Goal: Task Accomplishment & Management: Use online tool/utility

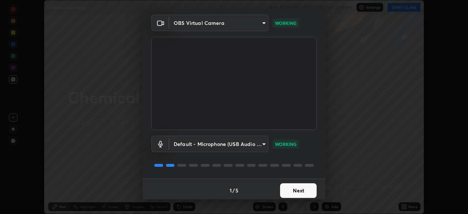
scroll to position [26, 0]
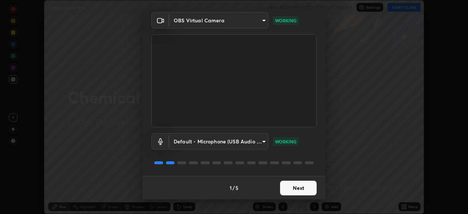
click at [290, 188] on button "Next" at bounding box center [298, 188] width 37 height 15
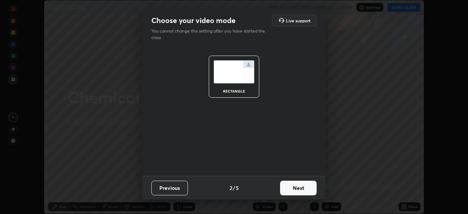
click at [295, 192] on button "Next" at bounding box center [298, 188] width 37 height 15
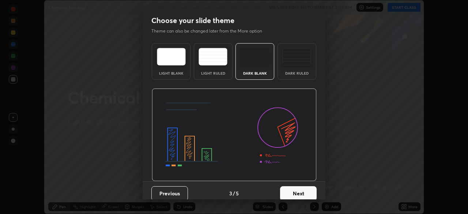
click at [298, 195] on button "Next" at bounding box center [298, 193] width 37 height 15
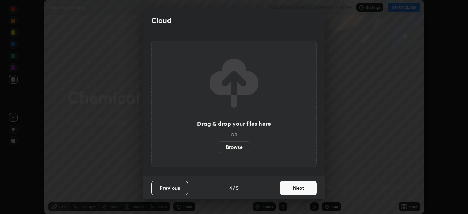
click at [294, 194] on button "Next" at bounding box center [298, 188] width 37 height 15
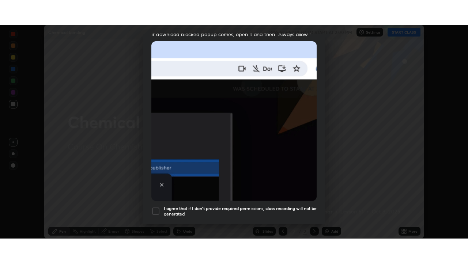
scroll to position [175, 0]
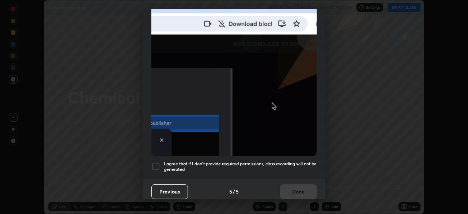
click at [158, 162] on div at bounding box center [155, 166] width 9 height 9
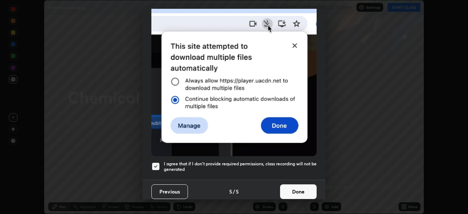
click at [290, 186] on button "Done" at bounding box center [298, 191] width 37 height 15
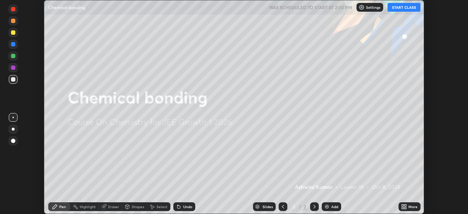
click at [402, 6] on button "START CLASS" at bounding box center [403, 7] width 33 height 9
click at [325, 208] on img at bounding box center [327, 207] width 6 height 6
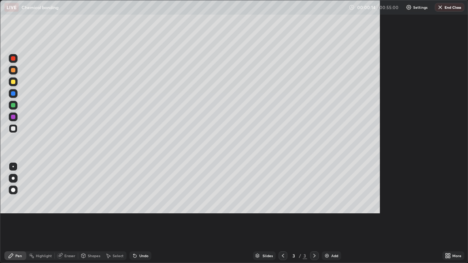
scroll to position [263, 468]
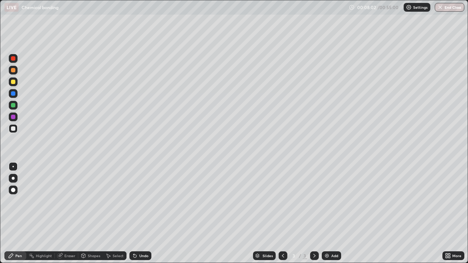
click at [14, 117] on div at bounding box center [13, 117] width 4 height 4
click at [11, 128] on div at bounding box center [13, 128] width 4 height 4
click at [69, 213] on div "Eraser" at bounding box center [66, 255] width 23 height 9
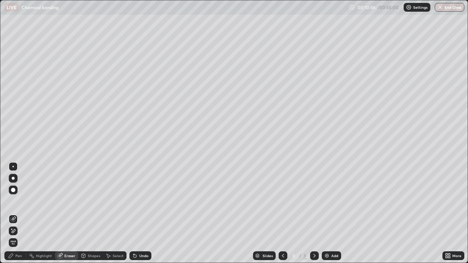
click at [15, 213] on div "Pen" at bounding box center [15, 255] width 22 height 9
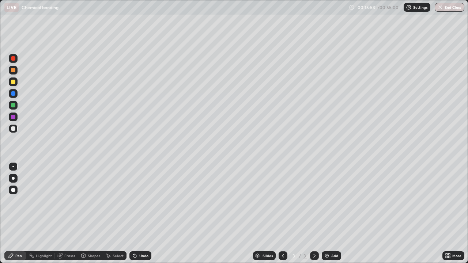
click at [73, 213] on div "Eraser" at bounding box center [69, 256] width 11 height 4
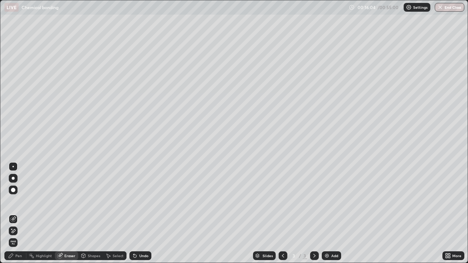
click at [19, 213] on div "Pen" at bounding box center [18, 256] width 7 height 4
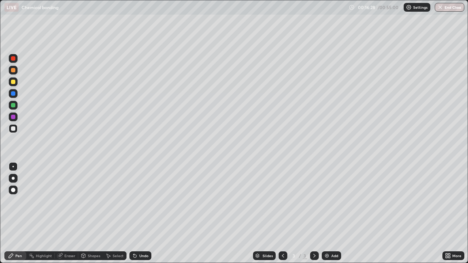
click at [63, 213] on div "Eraser" at bounding box center [66, 255] width 23 height 9
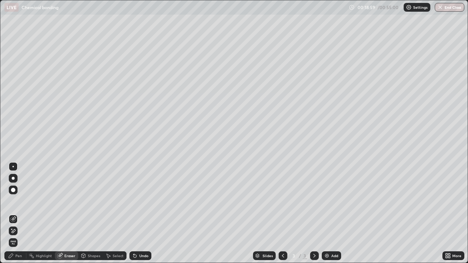
click at [324, 213] on img at bounding box center [327, 256] width 6 height 6
click at [18, 213] on div "Pen" at bounding box center [18, 256] width 7 height 4
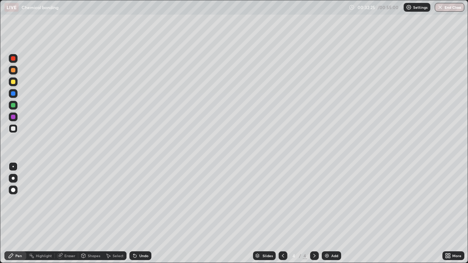
click at [70, 213] on div "Eraser" at bounding box center [69, 256] width 11 height 4
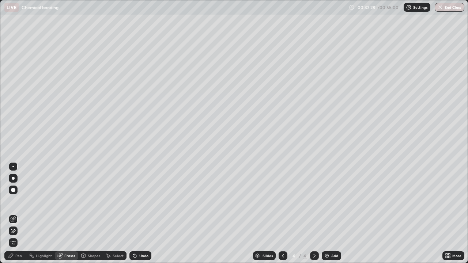
click at [18, 213] on div "Pen" at bounding box center [18, 256] width 7 height 4
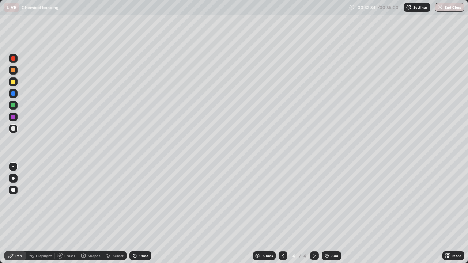
click at [70, 213] on div "Eraser" at bounding box center [69, 256] width 11 height 4
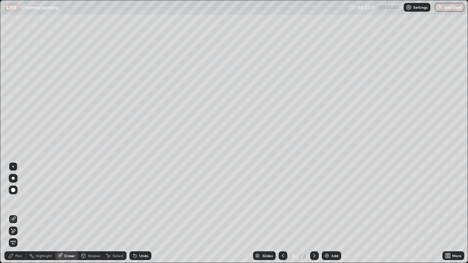
click at [19, 213] on div "Pen" at bounding box center [15, 255] width 22 height 9
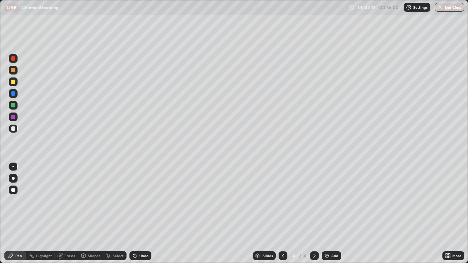
click at [11, 116] on div at bounding box center [13, 117] width 4 height 4
click at [447, 6] on button "End Class" at bounding box center [450, 7] width 30 height 9
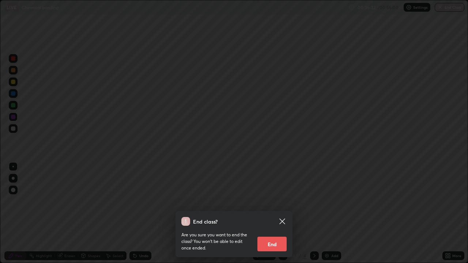
click at [272, 213] on button "End" at bounding box center [271, 244] width 29 height 15
